Goal: Task Accomplishment & Management: Manage account settings

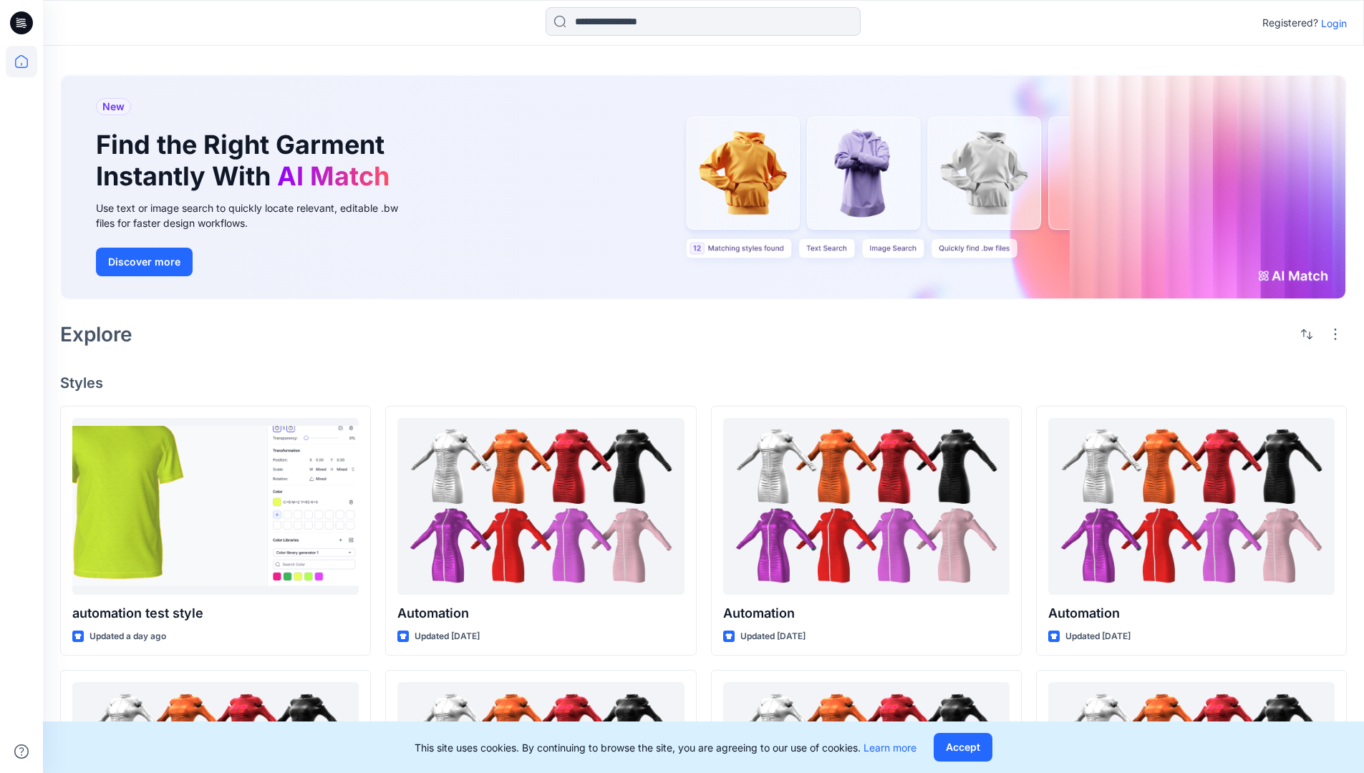
click at [1330, 23] on p "Login" at bounding box center [1334, 23] width 26 height 15
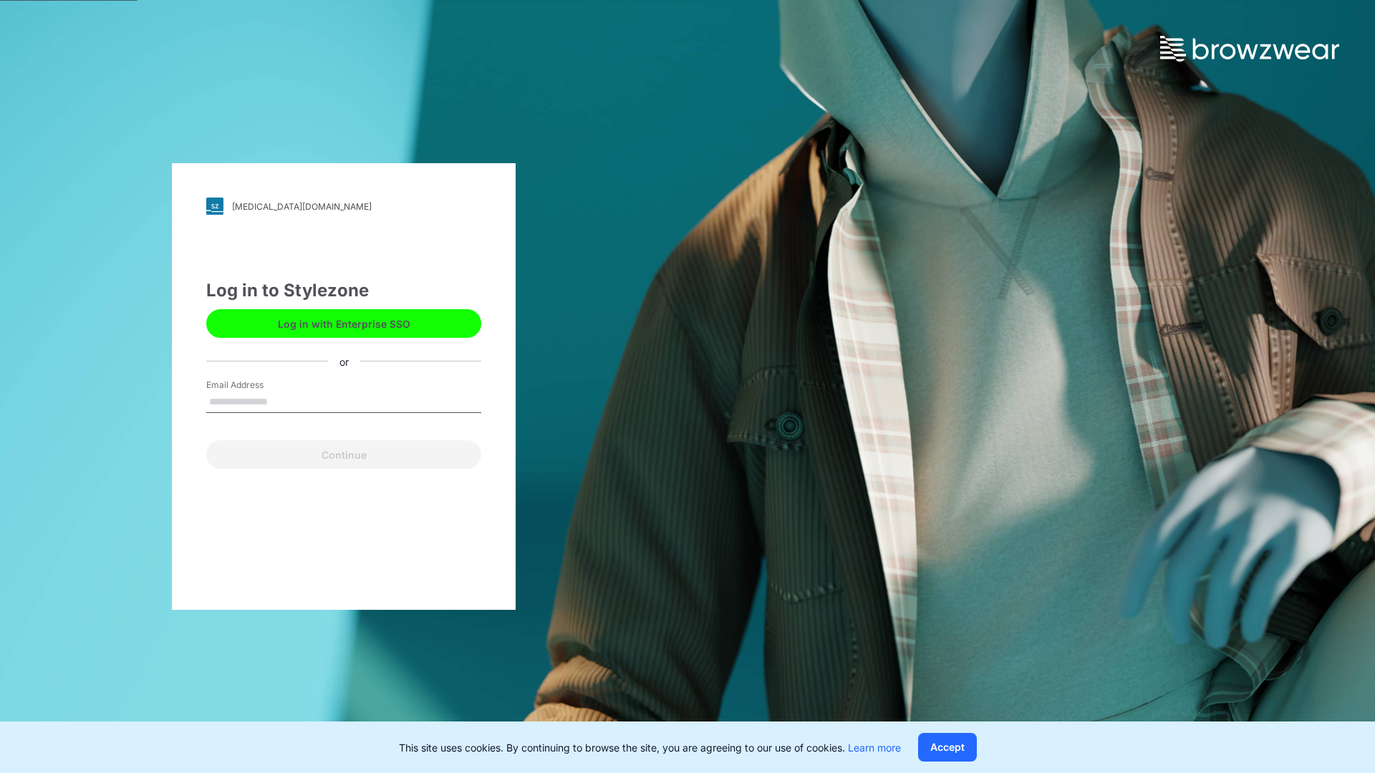
click at [283, 401] on input "Email Address" at bounding box center [343, 402] width 275 height 21
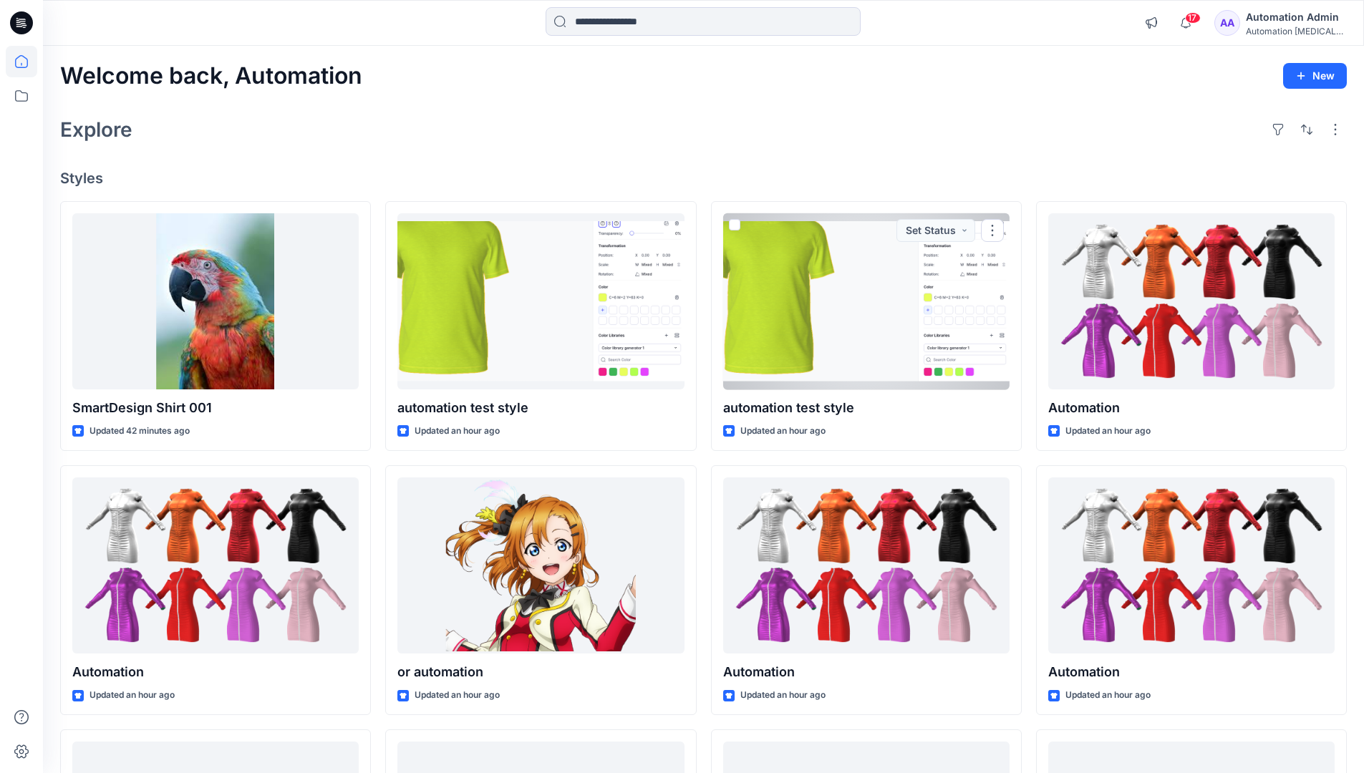
click at [27, 62] on icon at bounding box center [21, 61] width 13 height 13
click at [1337, 129] on button "button" at bounding box center [1335, 129] width 23 height 23
click at [1303, 127] on button "button" at bounding box center [1306, 129] width 23 height 23
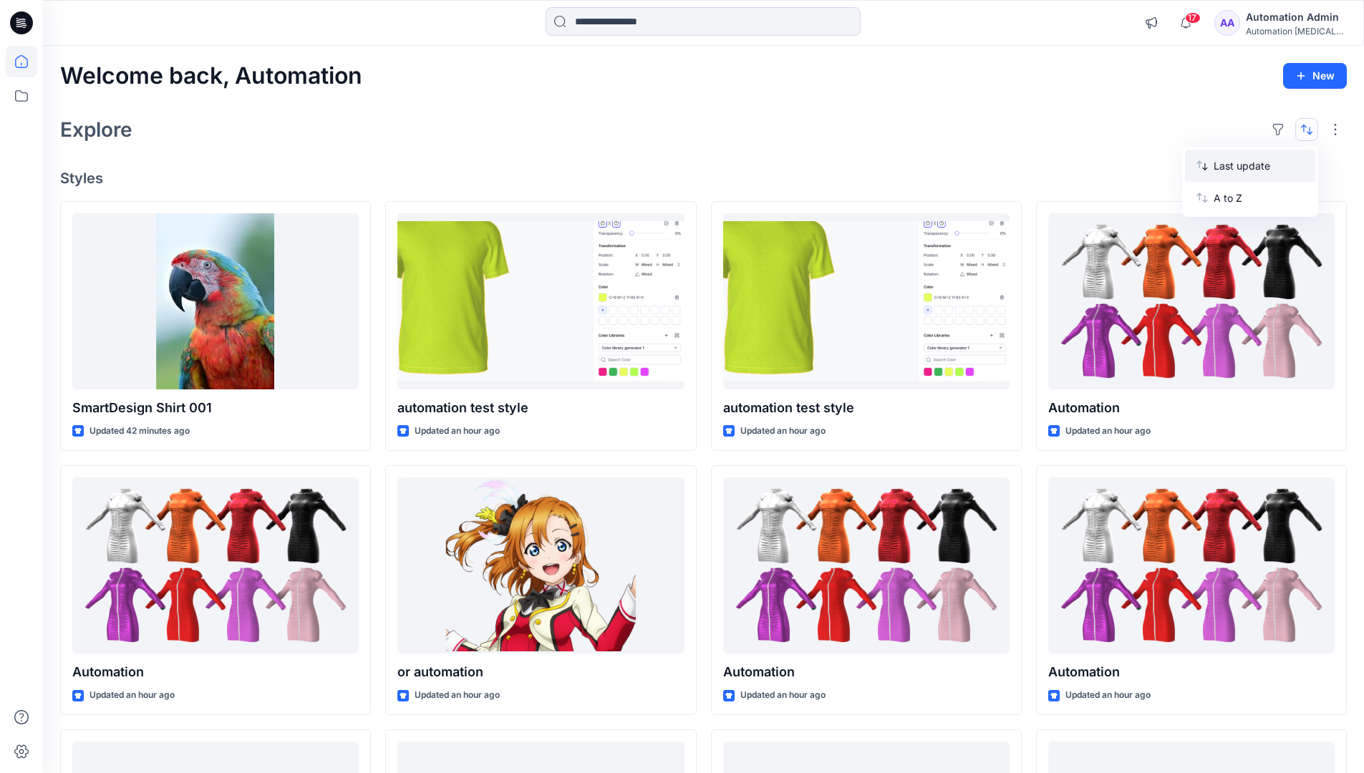
click at [1243, 158] on p "Last update" at bounding box center [1259, 165] width 90 height 15
click at [1230, 195] on p "A to Z" at bounding box center [1259, 197] width 90 height 15
click at [1230, 163] on p "Last update" at bounding box center [1259, 165] width 90 height 15
click at [1229, 202] on p "A to Z" at bounding box center [1259, 197] width 90 height 15
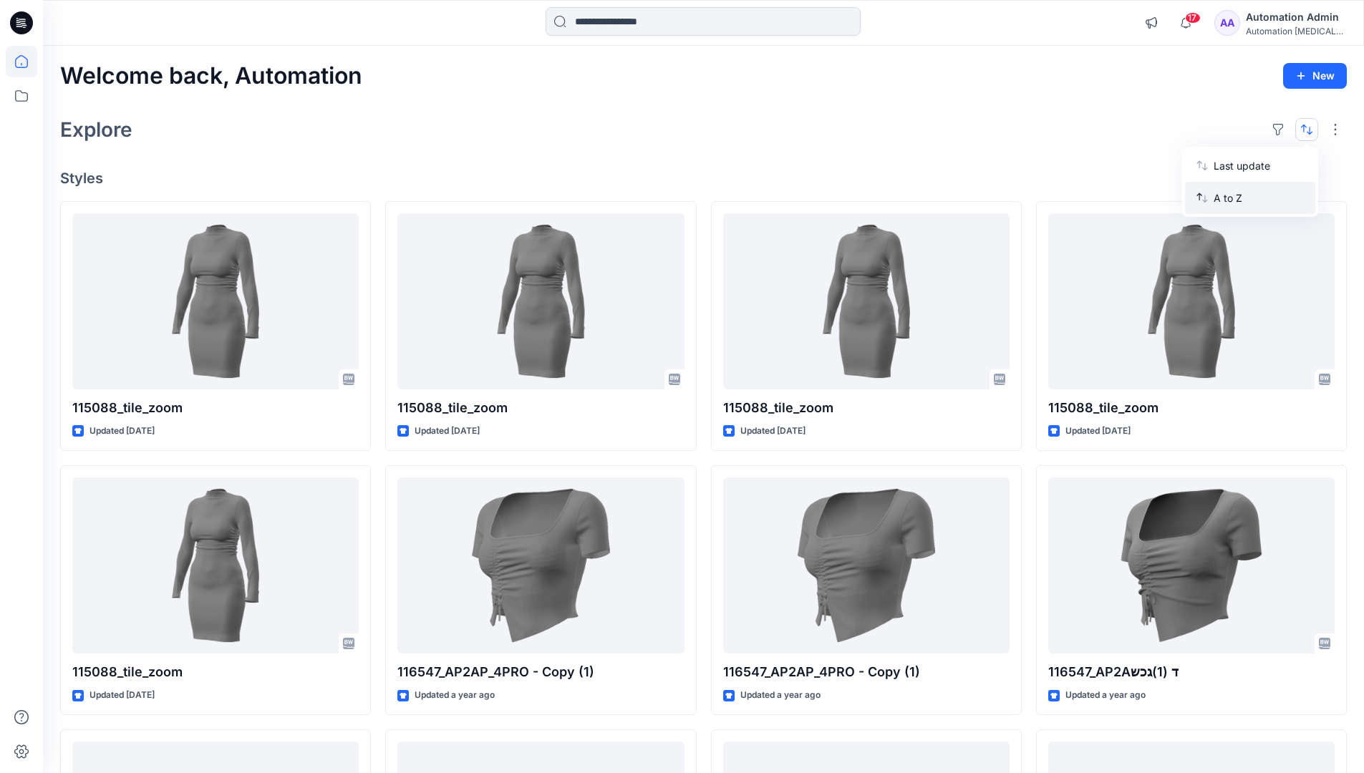
click at [1229, 198] on p "A to Z" at bounding box center [1259, 197] width 90 height 15
click at [1229, 169] on p "Last update" at bounding box center [1259, 165] width 90 height 15
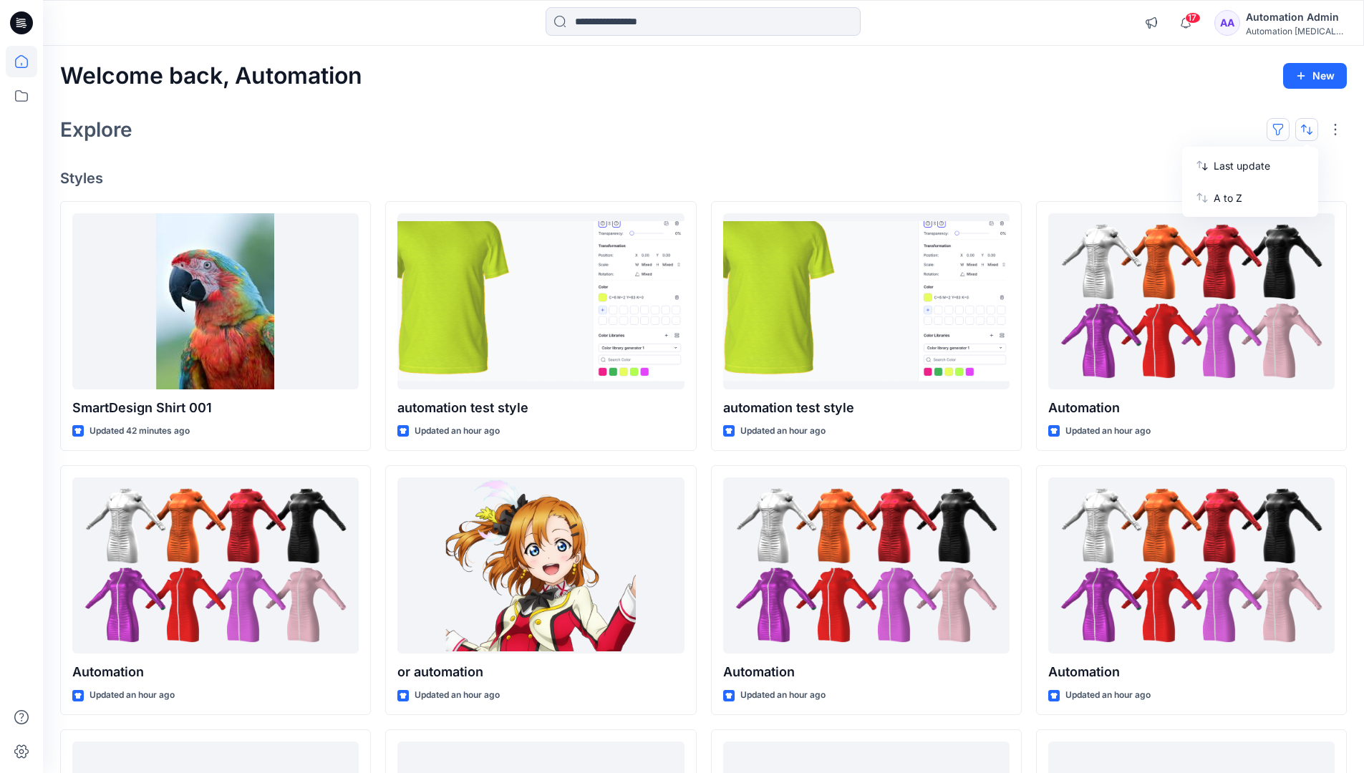
click at [1284, 128] on button "button" at bounding box center [1278, 129] width 23 height 23
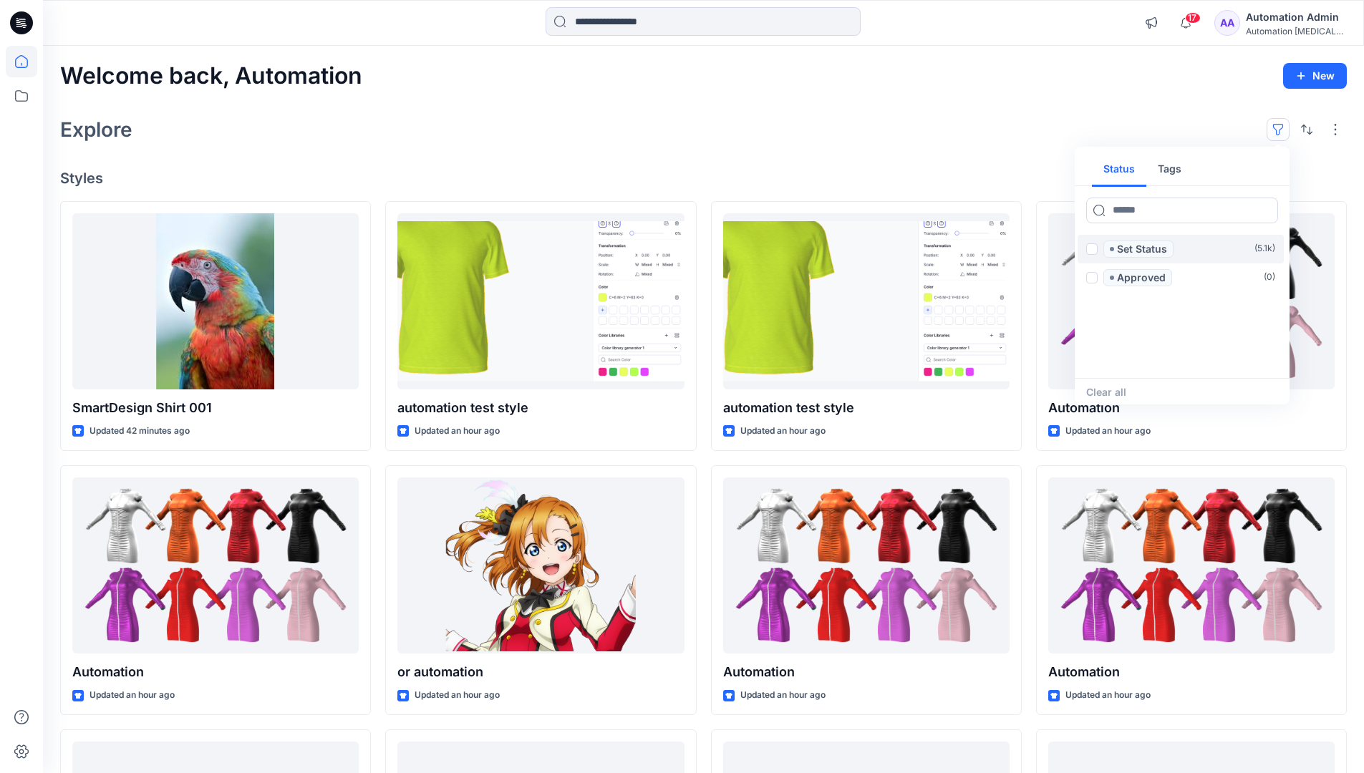
click at [1092, 251] on span at bounding box center [1091, 248] width 11 height 11
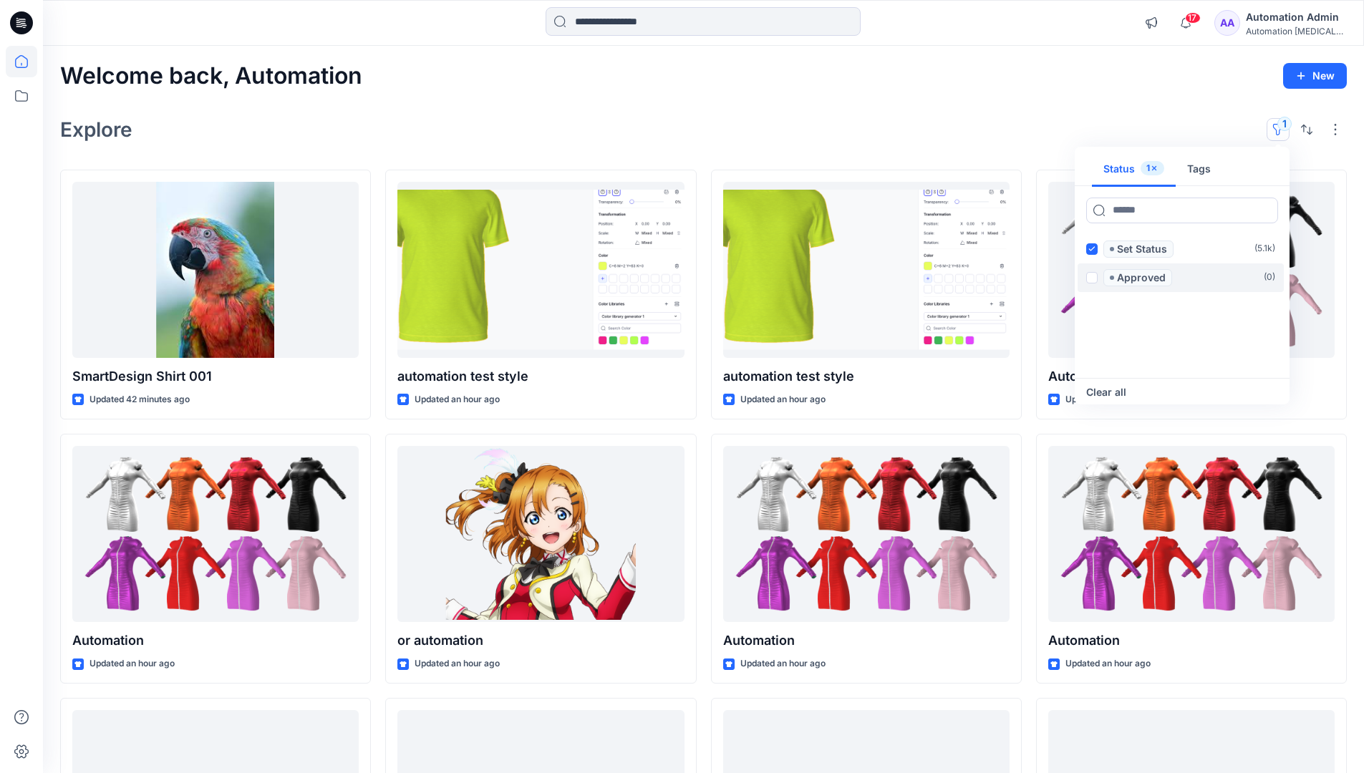
click at [1094, 275] on span at bounding box center [1091, 277] width 11 height 11
click at [1092, 250] on icon at bounding box center [1091, 248] width 6 height 5
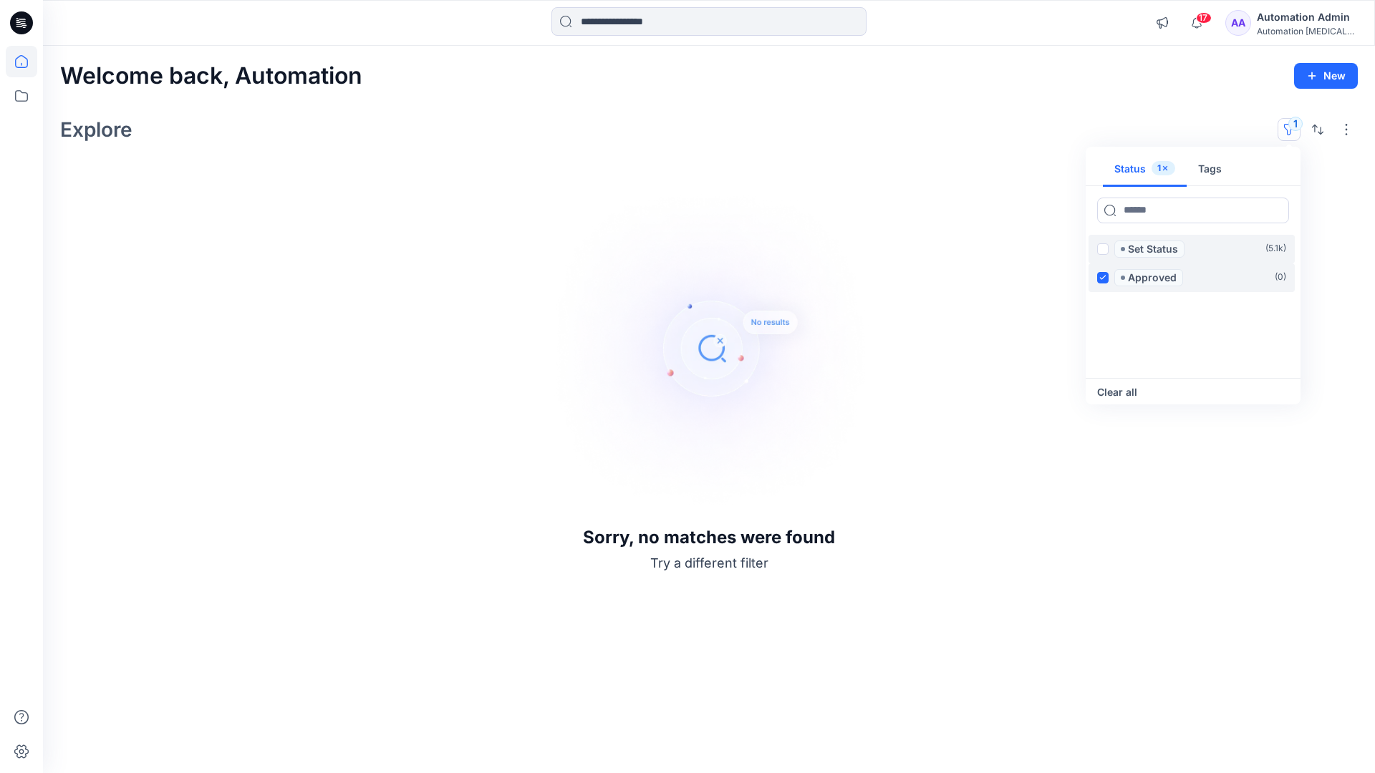
click at [1103, 276] on icon at bounding box center [1102, 277] width 6 height 5
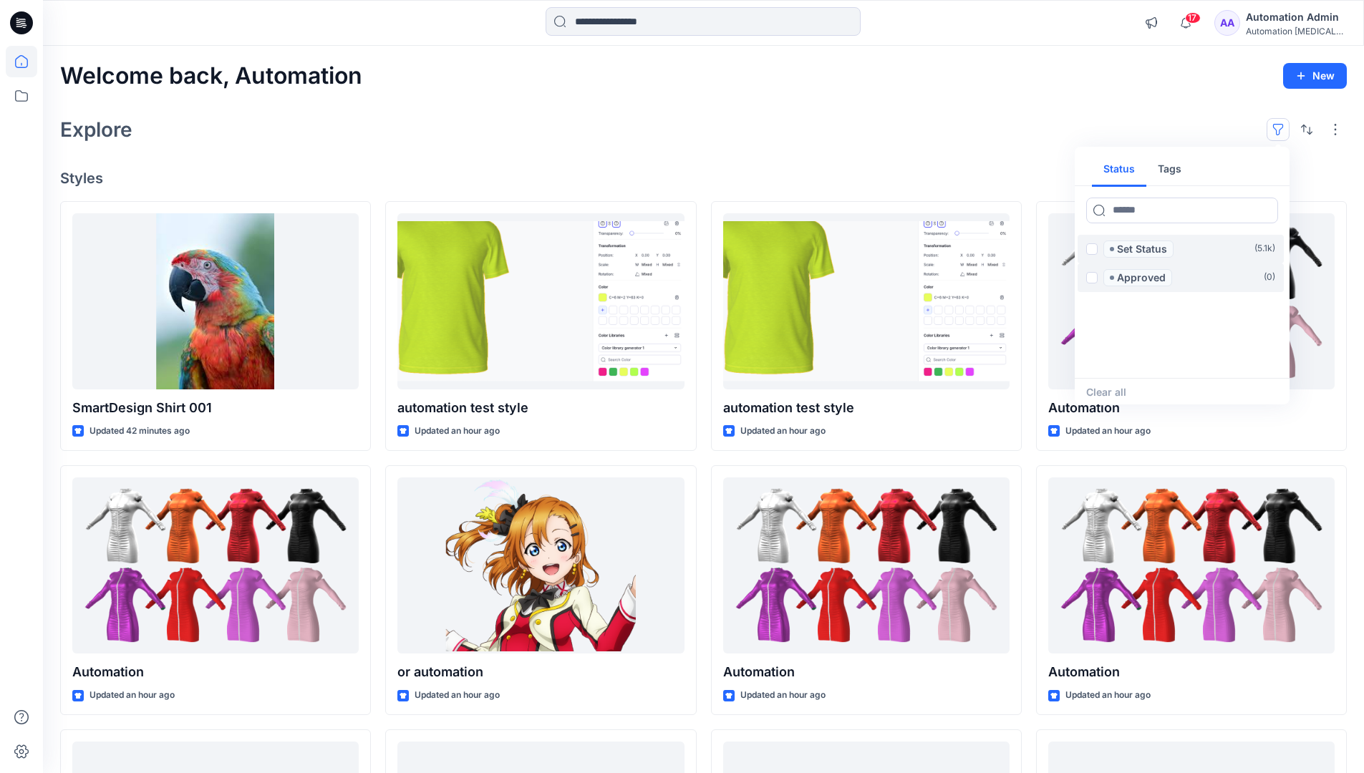
click at [1167, 163] on button "Tags" at bounding box center [1169, 170] width 47 height 34
click at [1128, 168] on button "Status" at bounding box center [1119, 170] width 54 height 34
click at [1139, 213] on input at bounding box center [1182, 211] width 192 height 26
type input "******"
click at [1145, 250] on p "Set Status" at bounding box center [1142, 249] width 50 height 17
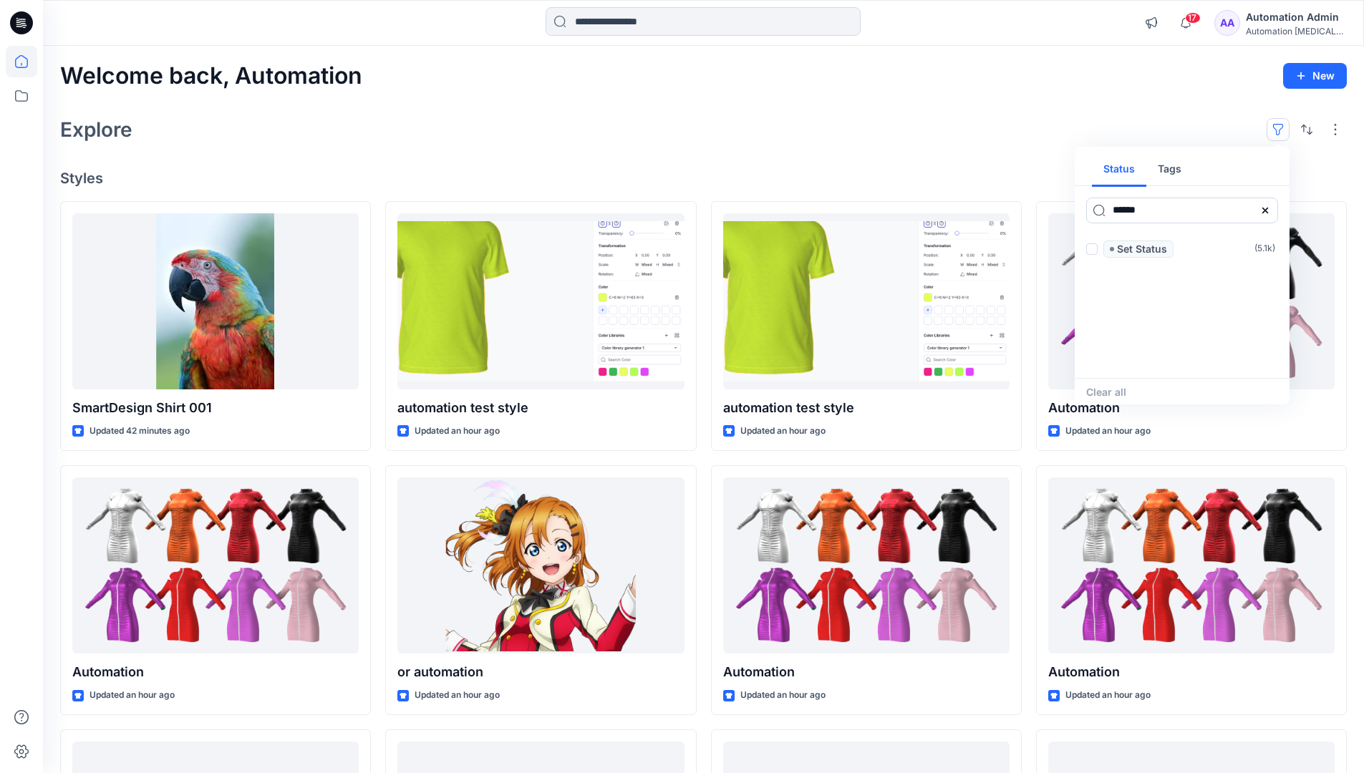
click at [1264, 210] on icon at bounding box center [1265, 210] width 6 height 6
click at [1174, 174] on button "Tags" at bounding box center [1169, 170] width 47 height 34
click at [1130, 210] on input at bounding box center [1182, 211] width 192 height 26
type input "**********"
click at [1181, 359] on p "automation tag" at bounding box center [1147, 363] width 75 height 17
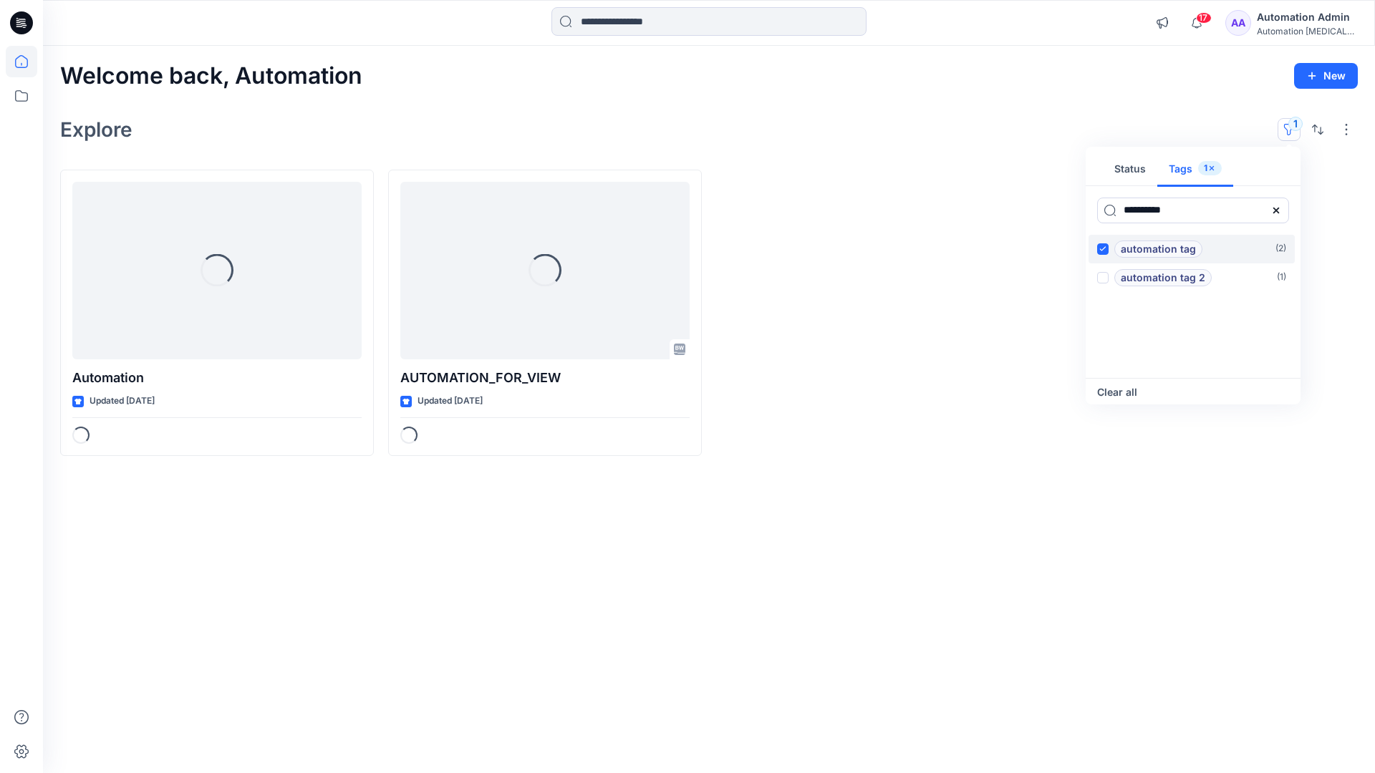
click at [1192, 245] on p "automation tag" at bounding box center [1158, 249] width 75 height 17
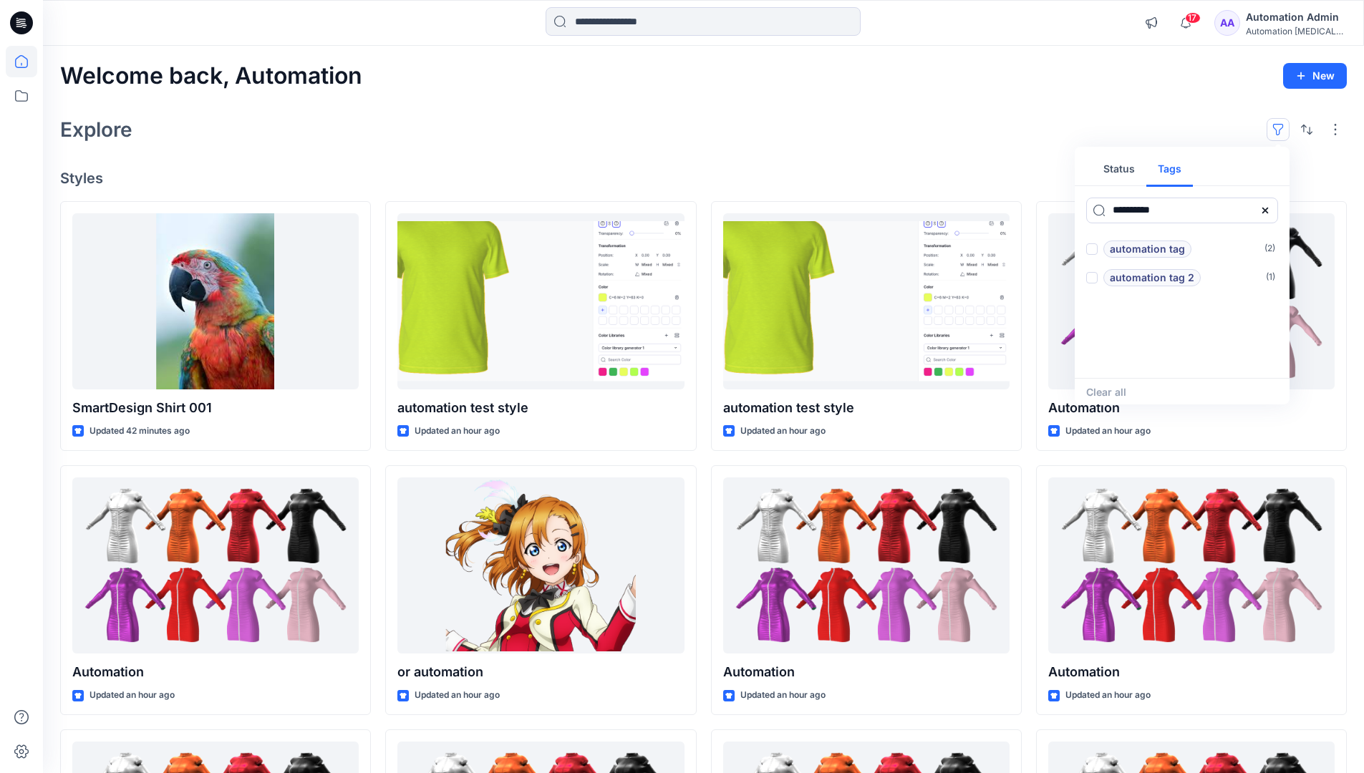
click at [1267, 212] on icon at bounding box center [1265, 210] width 6 height 6
click at [1128, 174] on button "Status" at bounding box center [1119, 170] width 54 height 34
click at [1141, 250] on p "Set Status" at bounding box center [1142, 249] width 50 height 17
click at [1095, 250] on span at bounding box center [1091, 248] width 11 height 11
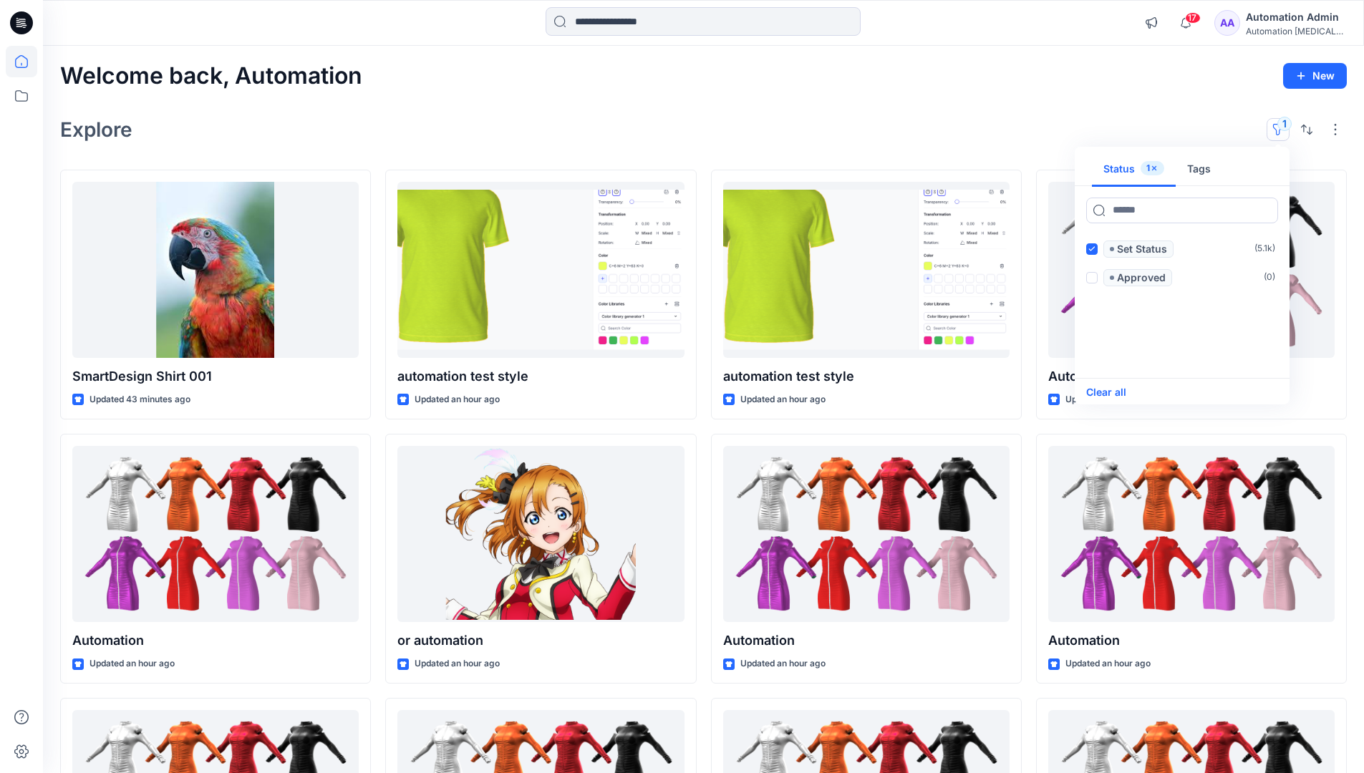
click at [1117, 391] on button "Clear all" at bounding box center [1106, 392] width 40 height 17
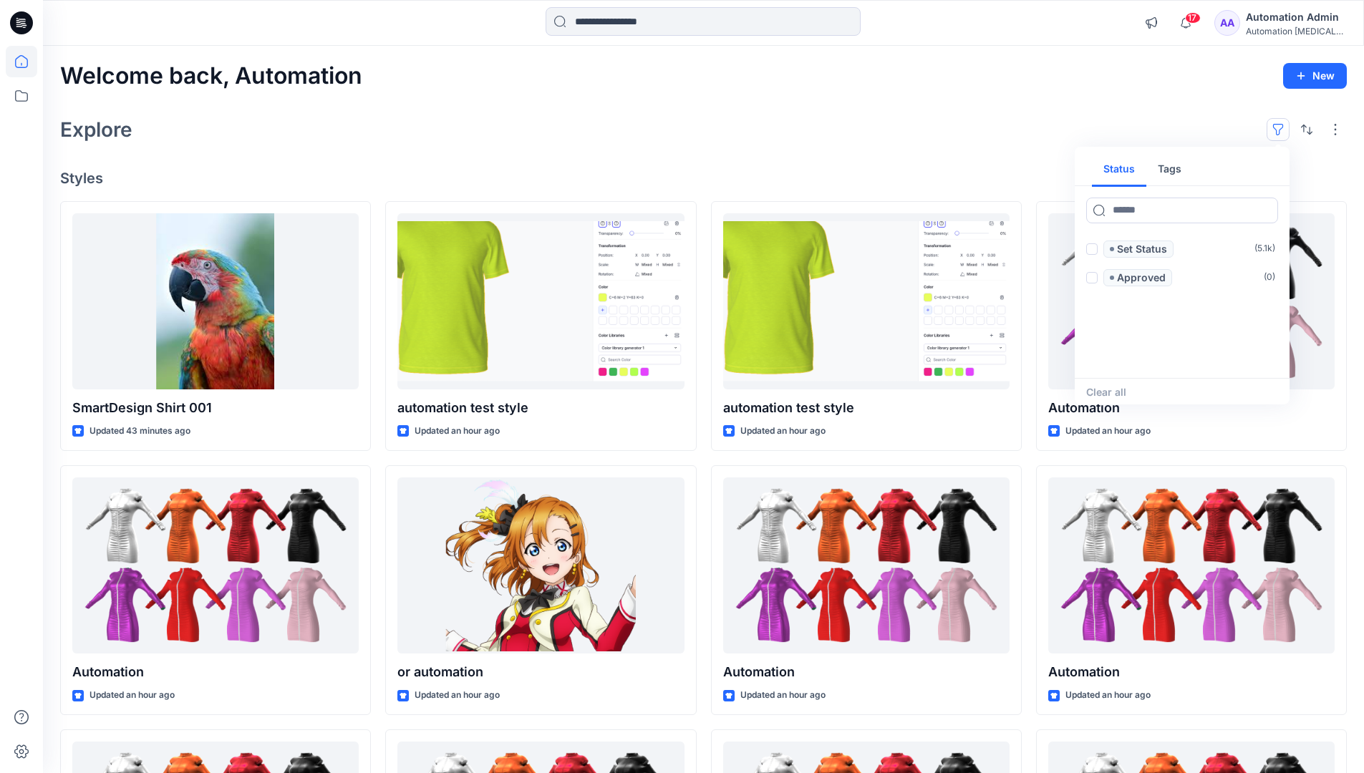
click at [1282, 125] on button "button" at bounding box center [1278, 129] width 23 height 23
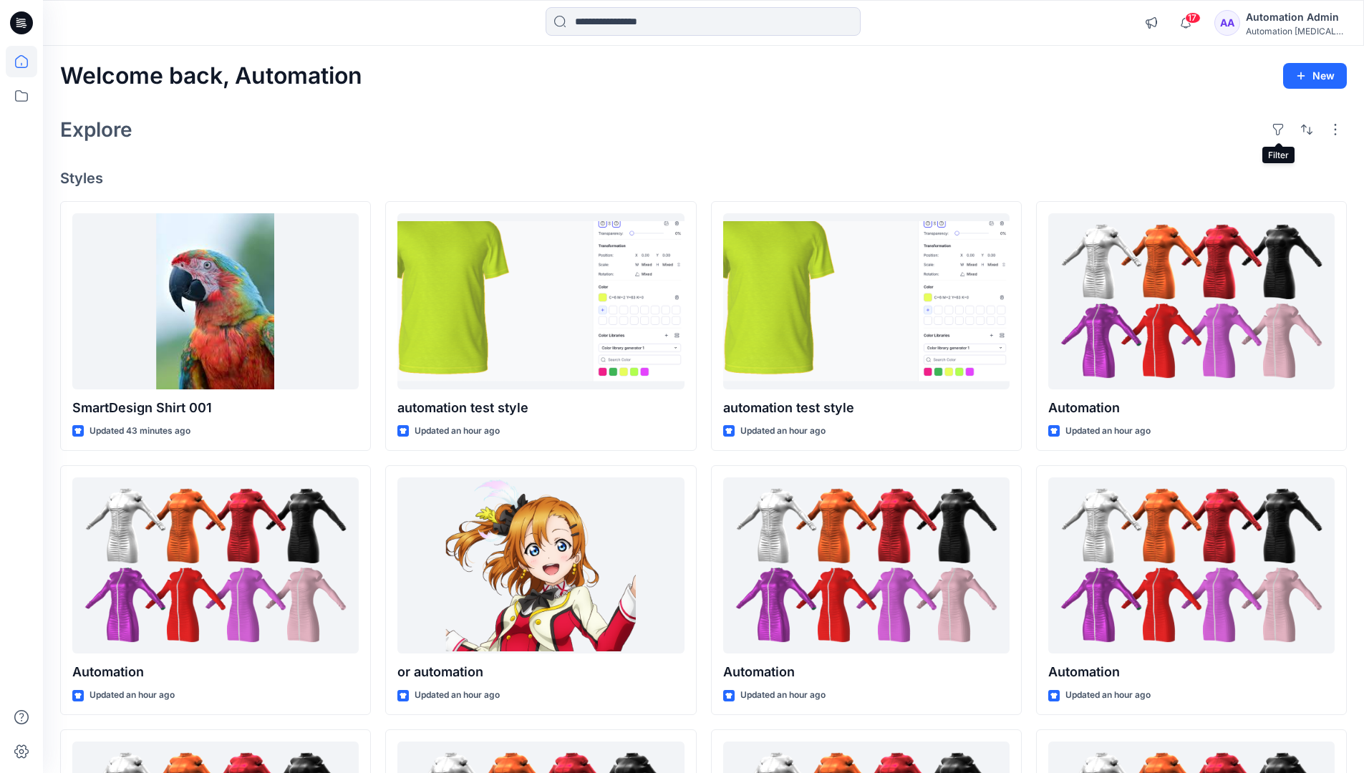
click at [1290, 16] on div "Automation Admin" at bounding box center [1296, 17] width 100 height 17
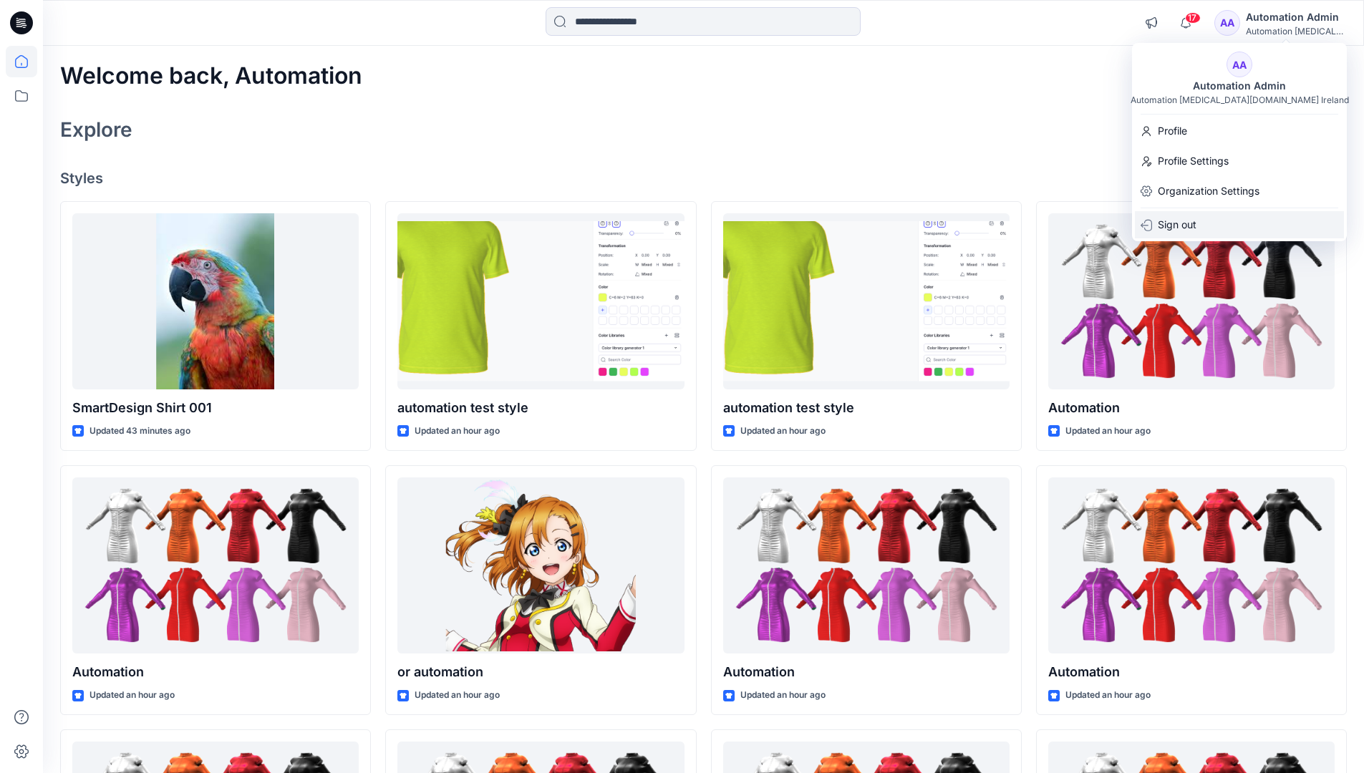
click at [1196, 226] on p "Sign out" at bounding box center [1177, 224] width 39 height 27
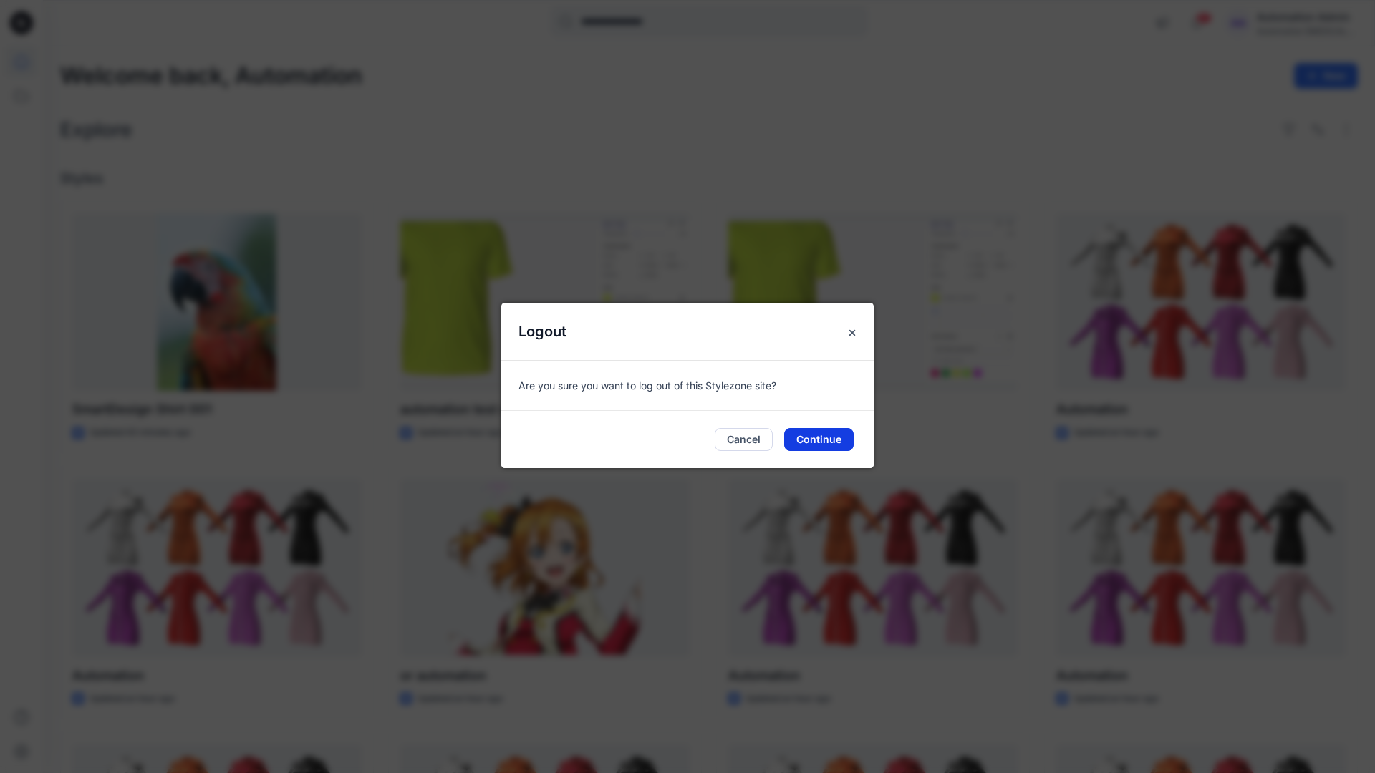
click at [836, 434] on button "Continue" at bounding box center [818, 439] width 69 height 23
